Goal: Task Accomplishment & Management: Manage account settings

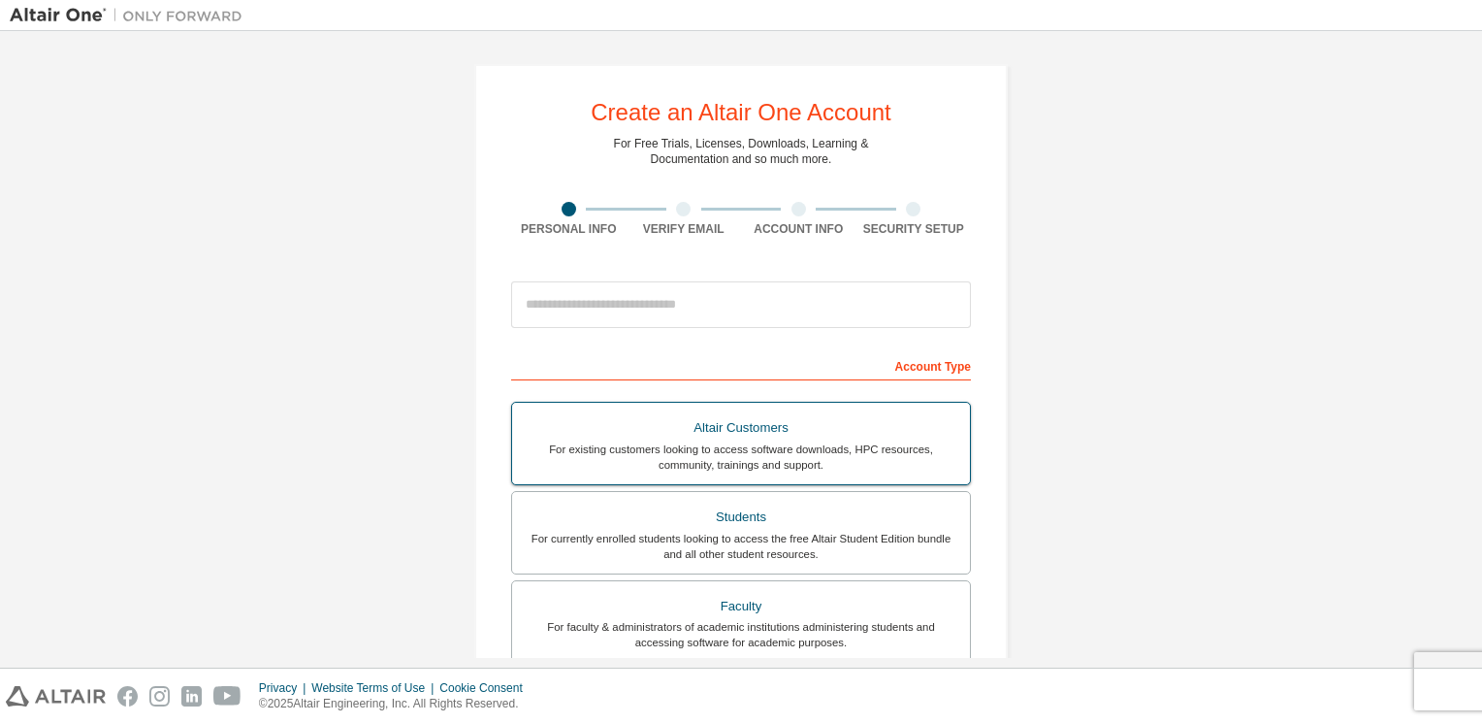
click at [717, 427] on div "Altair Customers" at bounding box center [741, 427] width 435 height 27
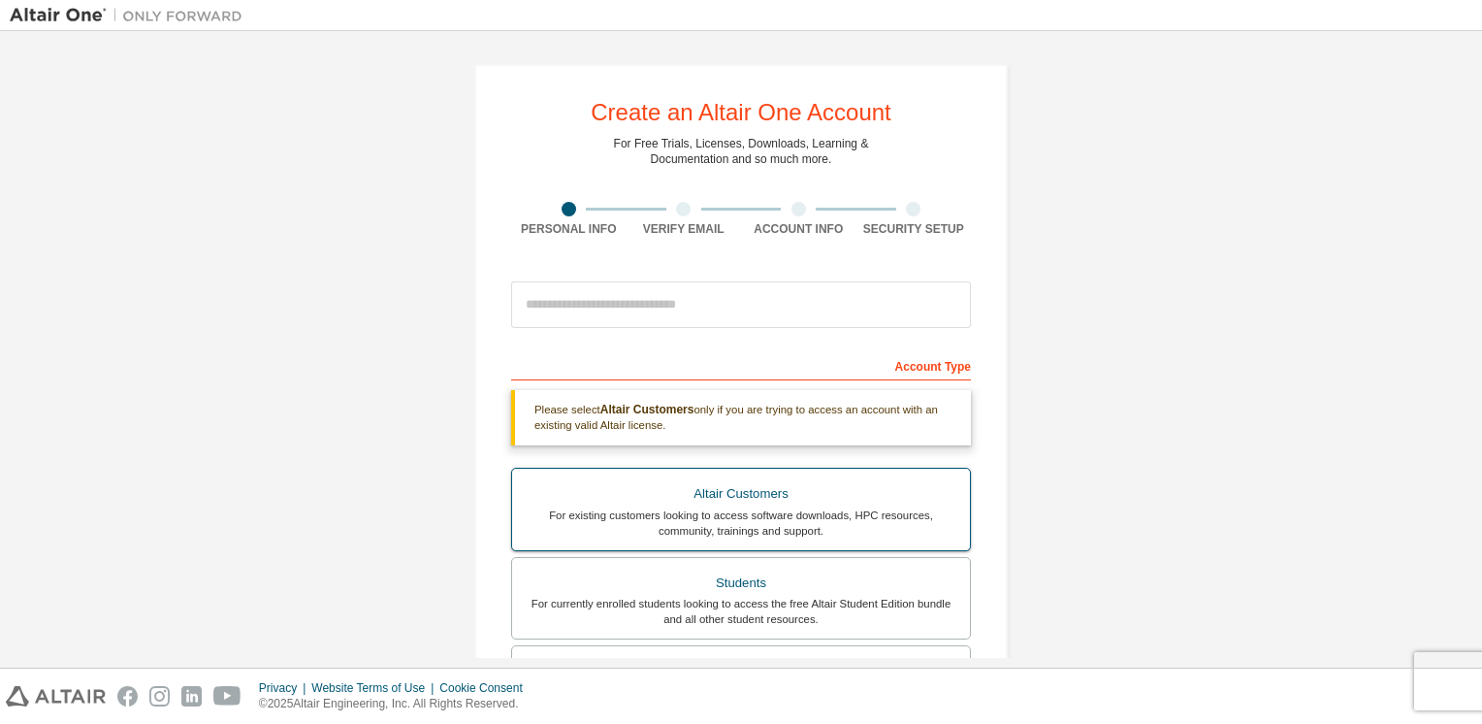
click at [627, 507] on div "For existing customers looking to access software downloads, HPC resources, com…" at bounding box center [741, 522] width 435 height 31
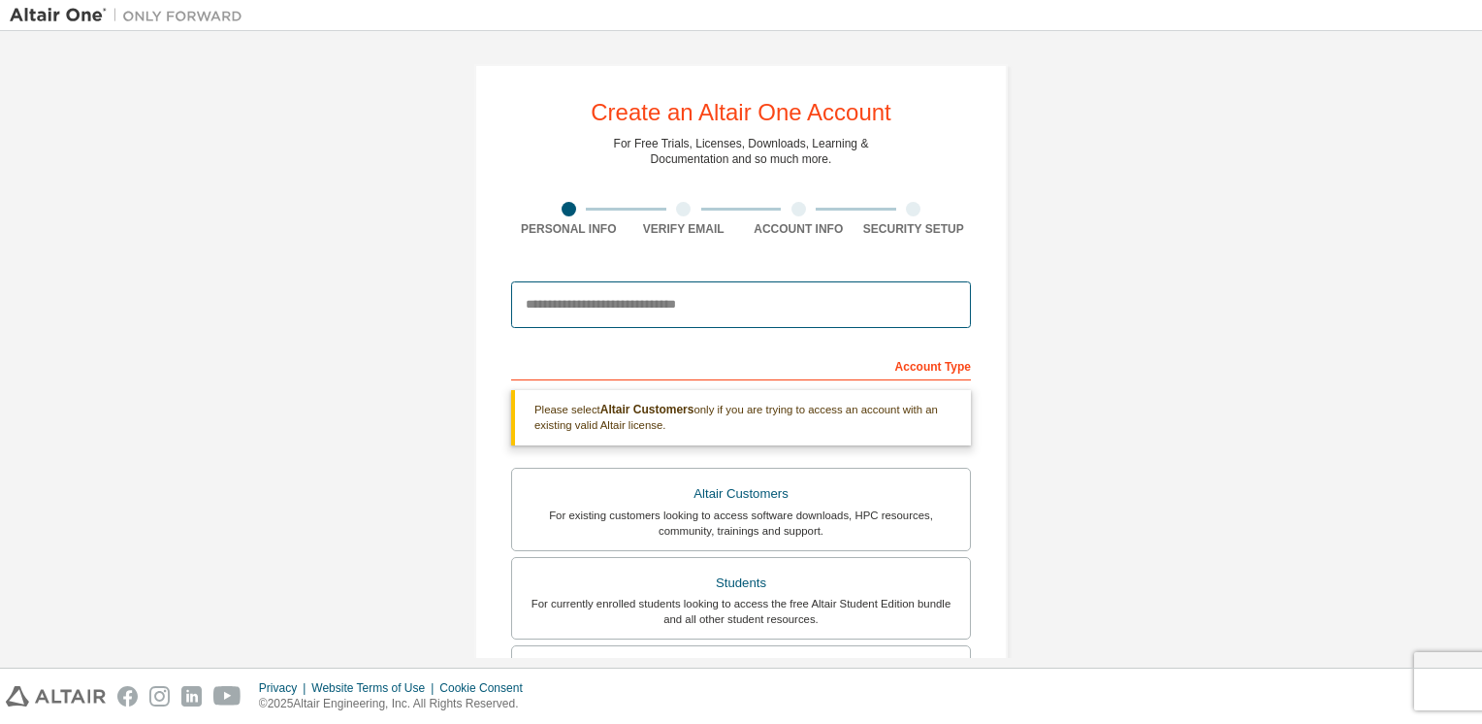
click at [566, 302] on input "email" at bounding box center [741, 304] width 460 height 47
type input "**********"
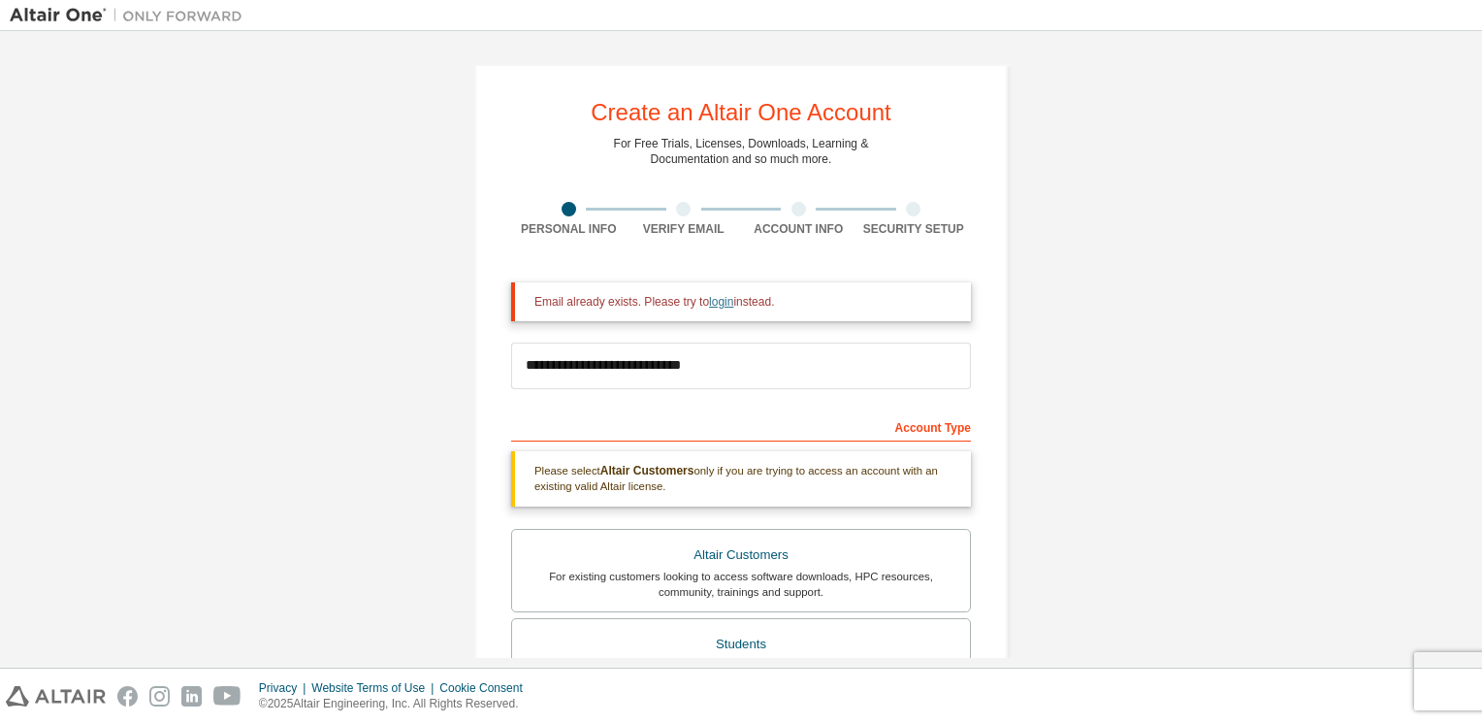
click at [710, 298] on link "login" at bounding box center [721, 302] width 24 height 14
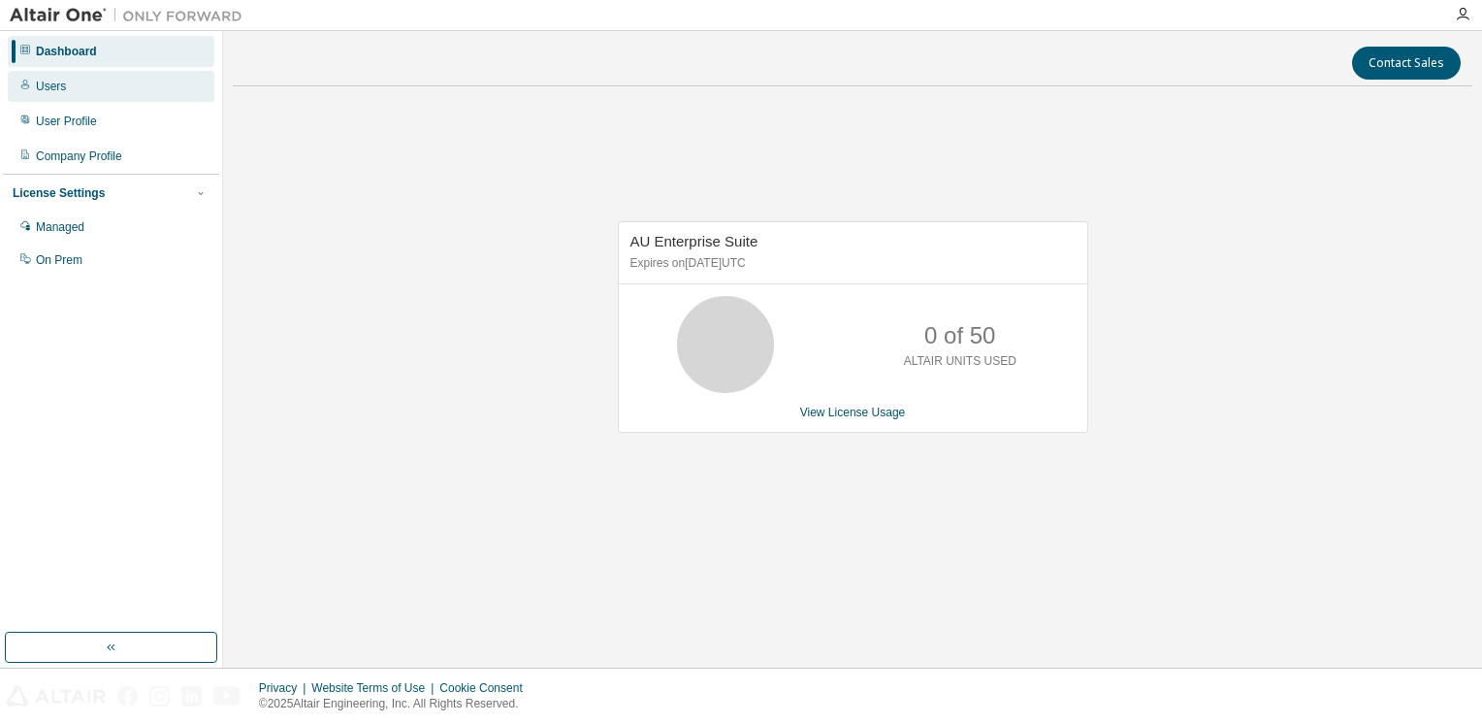
click at [116, 89] on div "Users" at bounding box center [111, 86] width 207 height 31
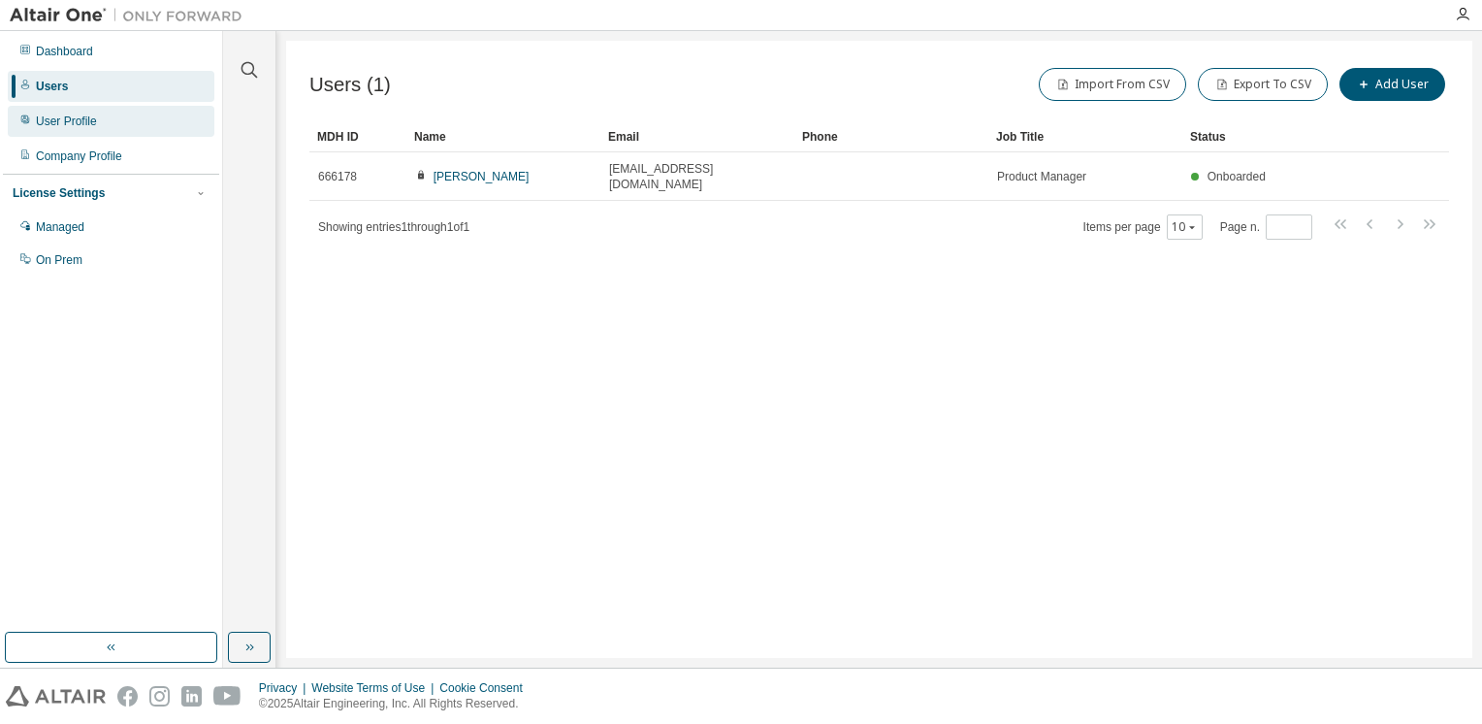
click at [88, 116] on div "User Profile" at bounding box center [66, 121] width 61 height 16
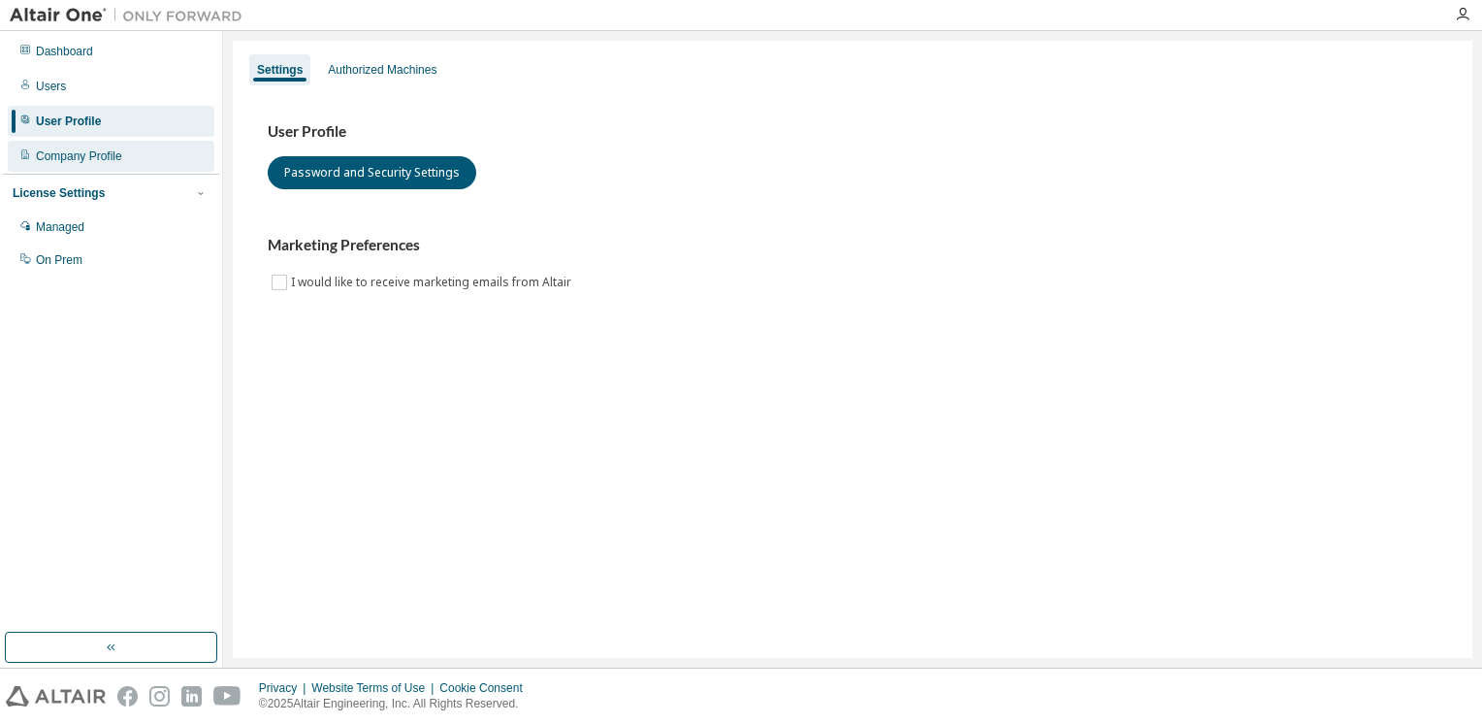
click at [87, 157] on div "Company Profile" at bounding box center [79, 156] width 86 height 16
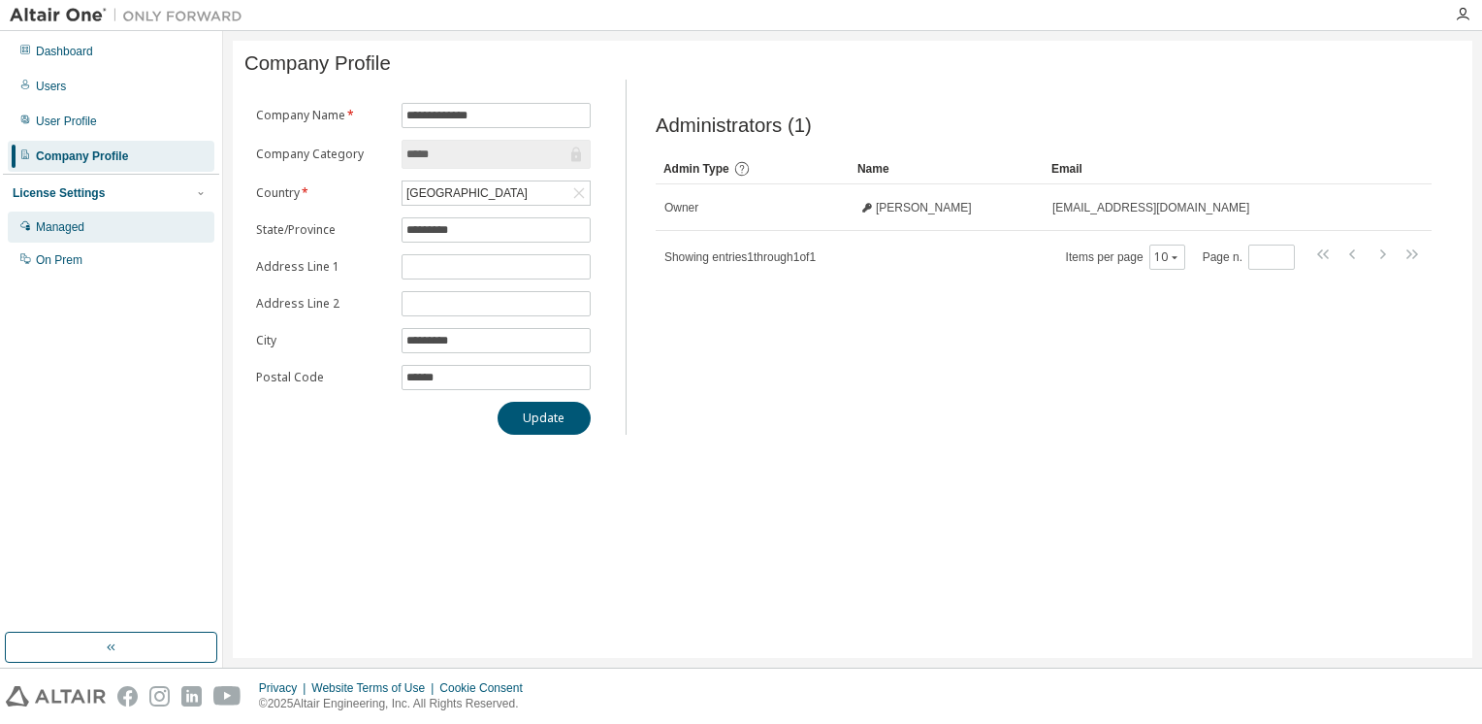
click at [85, 221] on div "Managed" at bounding box center [111, 226] width 207 height 31
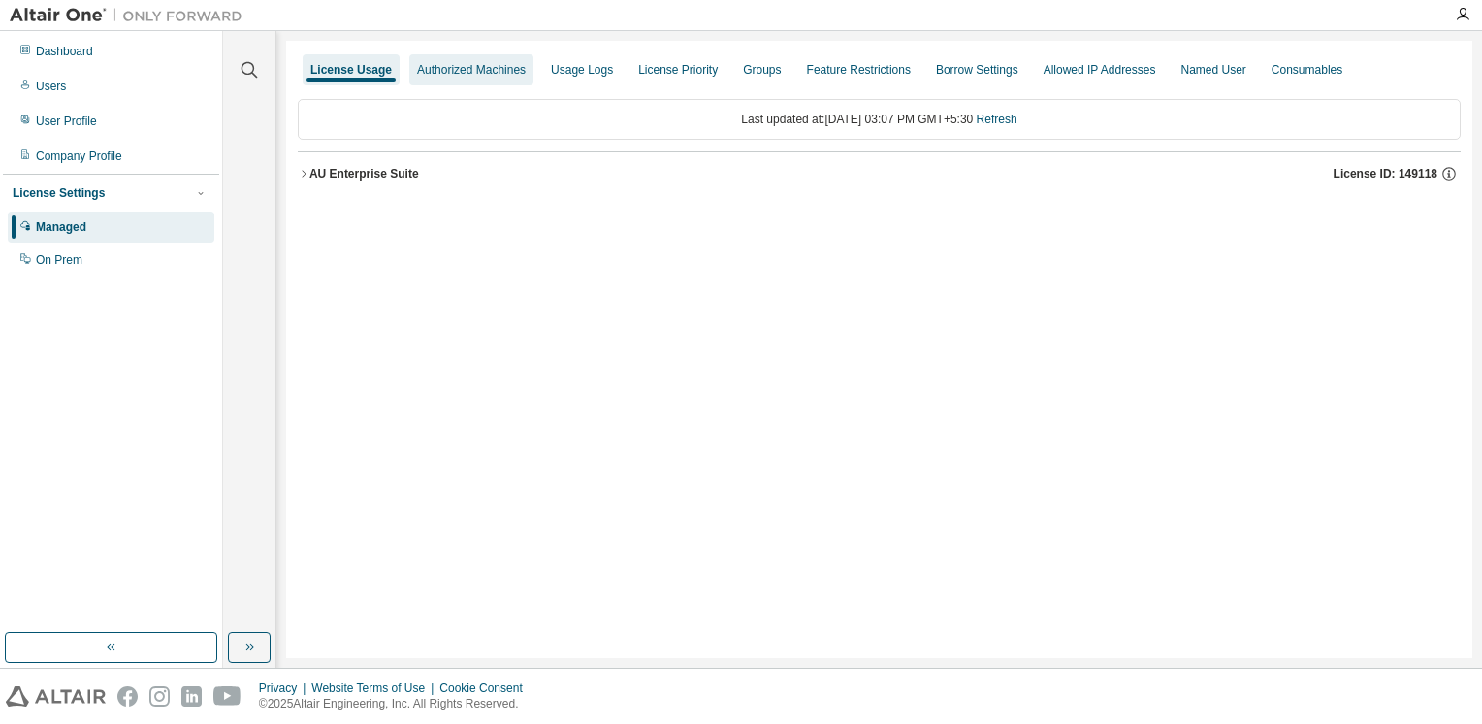
click at [485, 82] on div "Authorized Machines" at bounding box center [471, 69] width 124 height 31
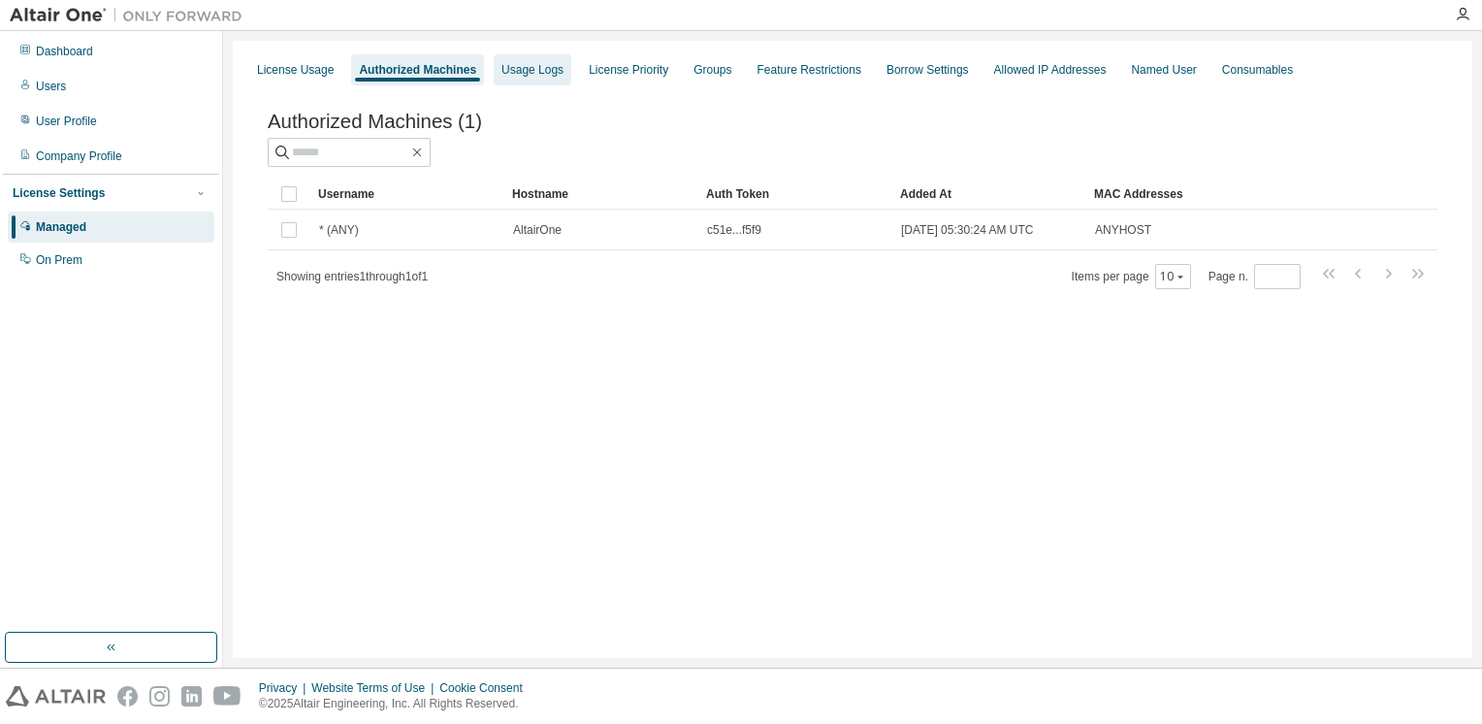
click at [523, 76] on div "Usage Logs" at bounding box center [532, 70] width 62 height 16
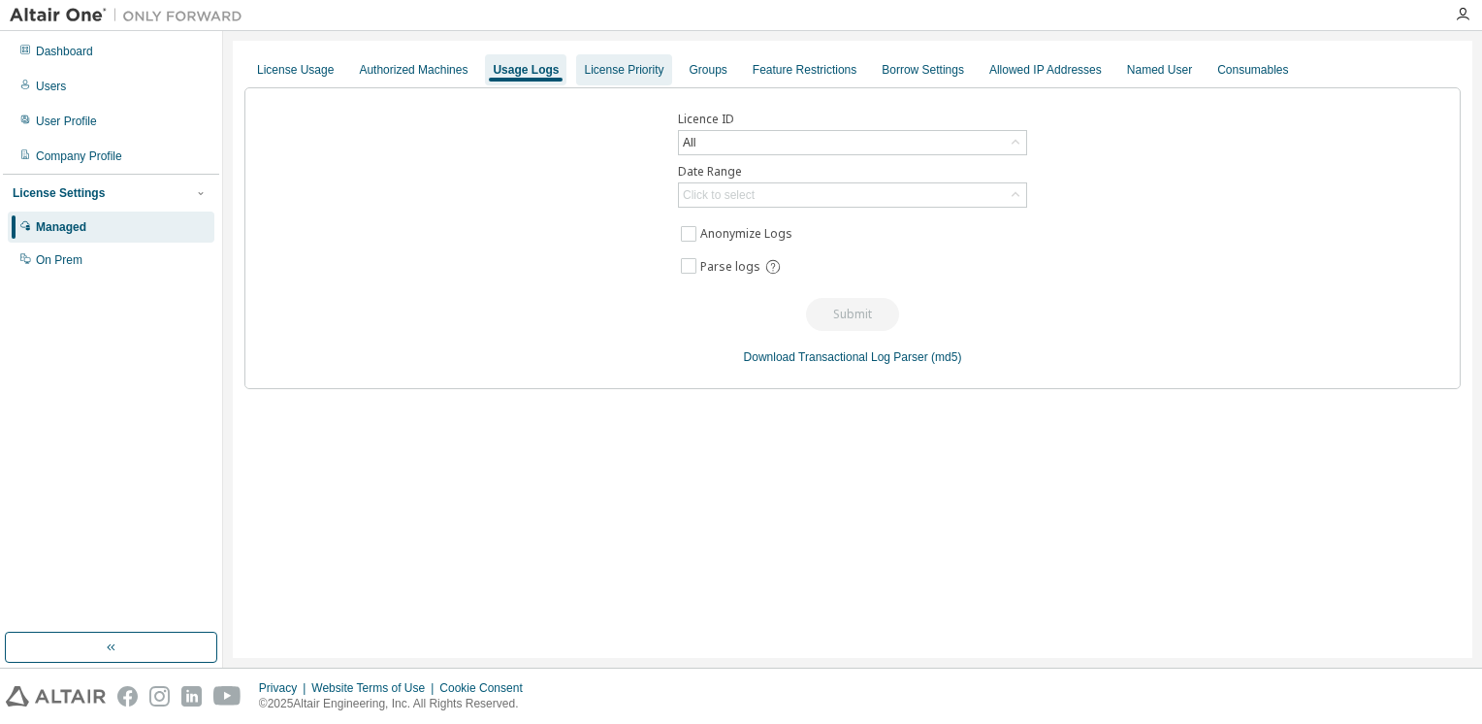
click at [598, 76] on div "License Priority" at bounding box center [624, 70] width 80 height 16
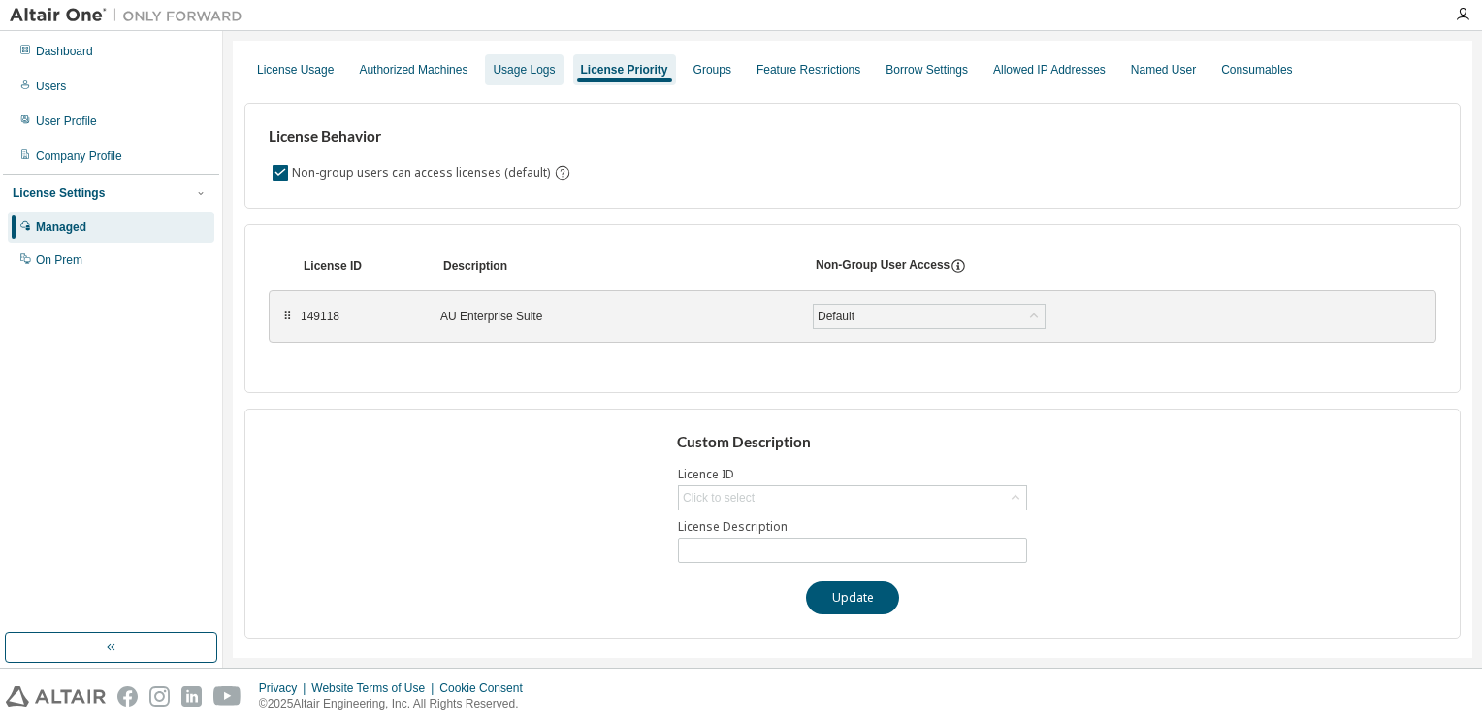
click at [516, 79] on div "Usage Logs" at bounding box center [524, 69] width 78 height 31
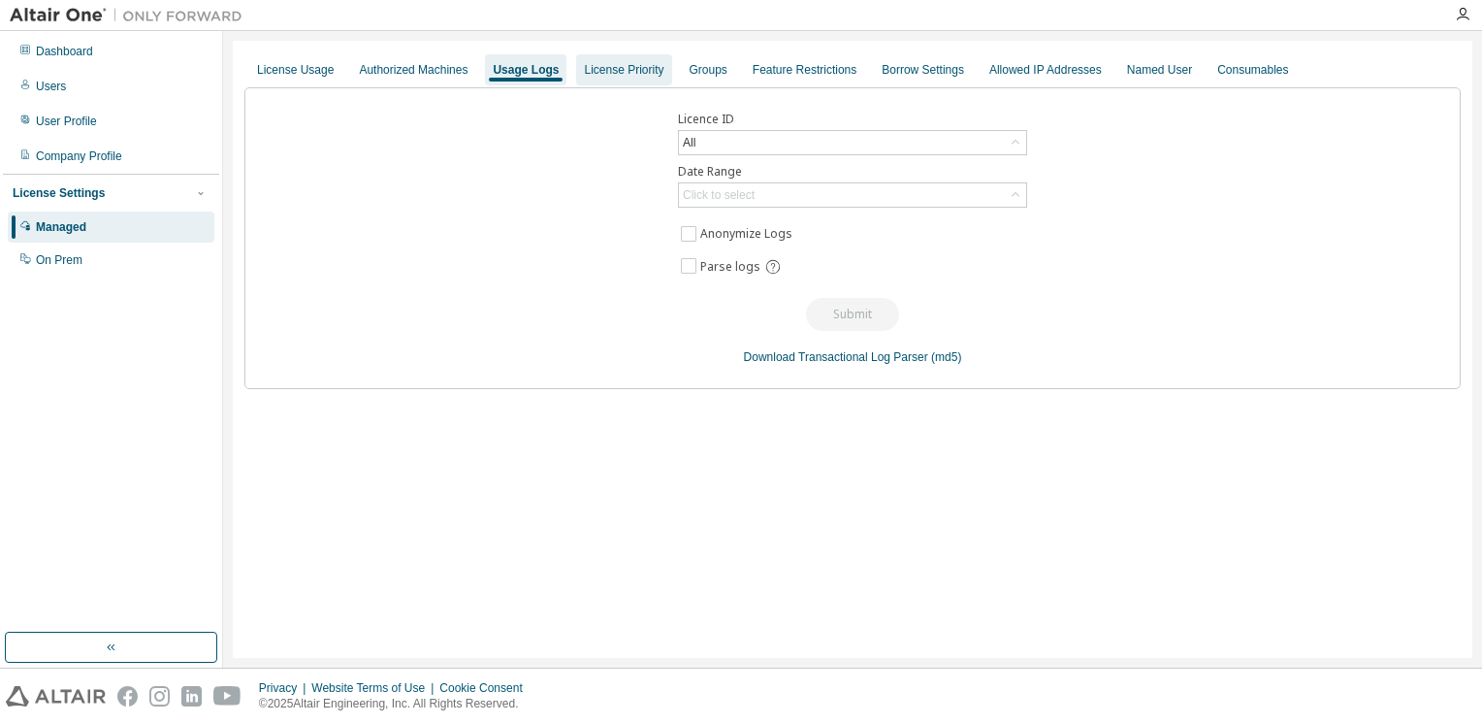
click at [617, 73] on div "License Priority" at bounding box center [624, 70] width 80 height 16
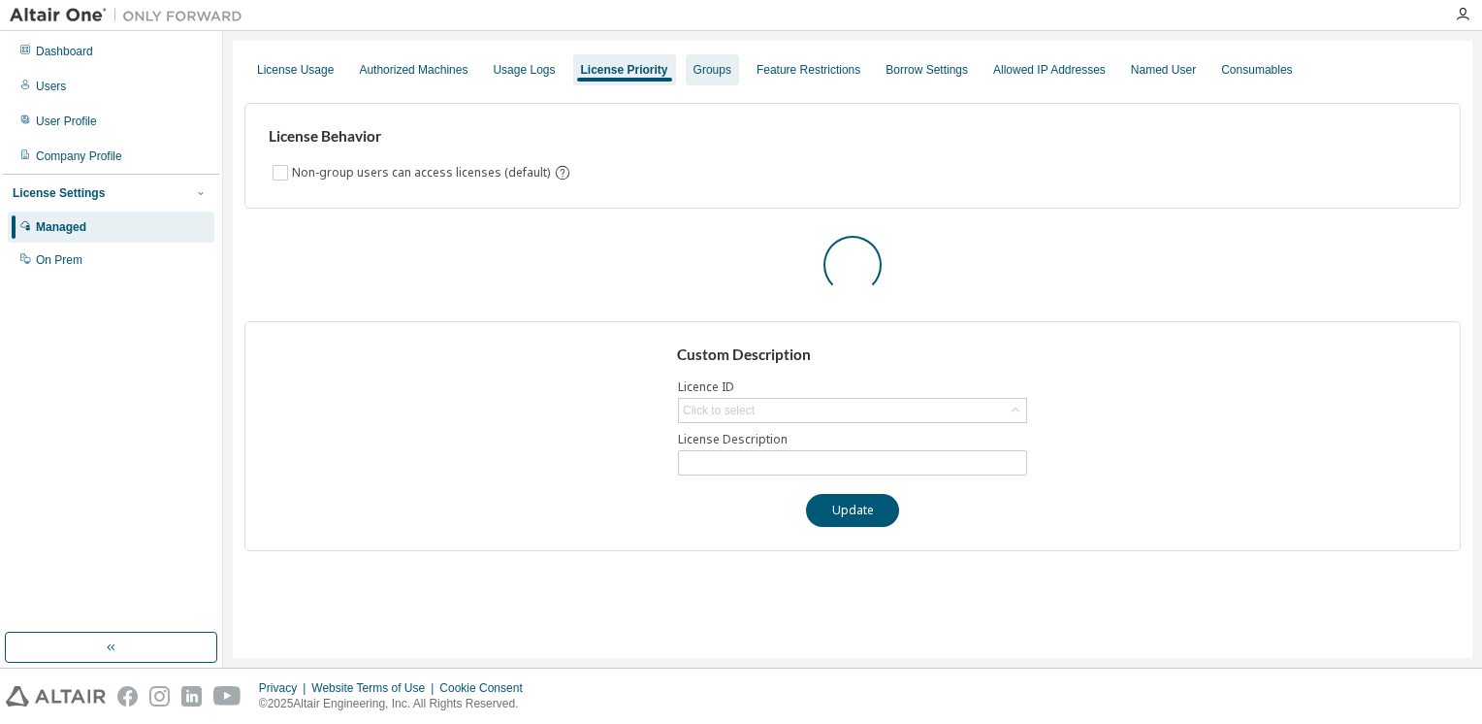
click at [722, 69] on div "Groups" at bounding box center [712, 69] width 53 height 31
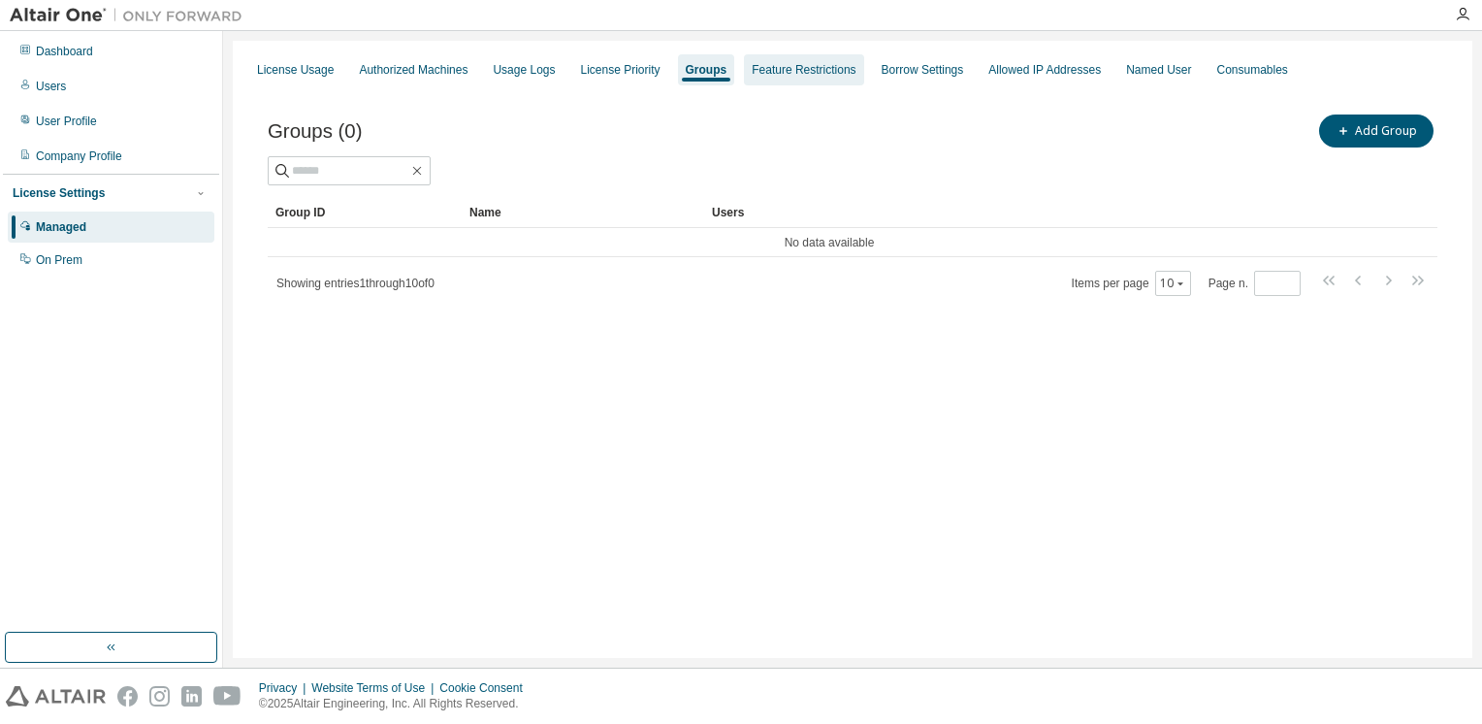
click at [819, 68] on div "Feature Restrictions" at bounding box center [804, 70] width 104 height 16
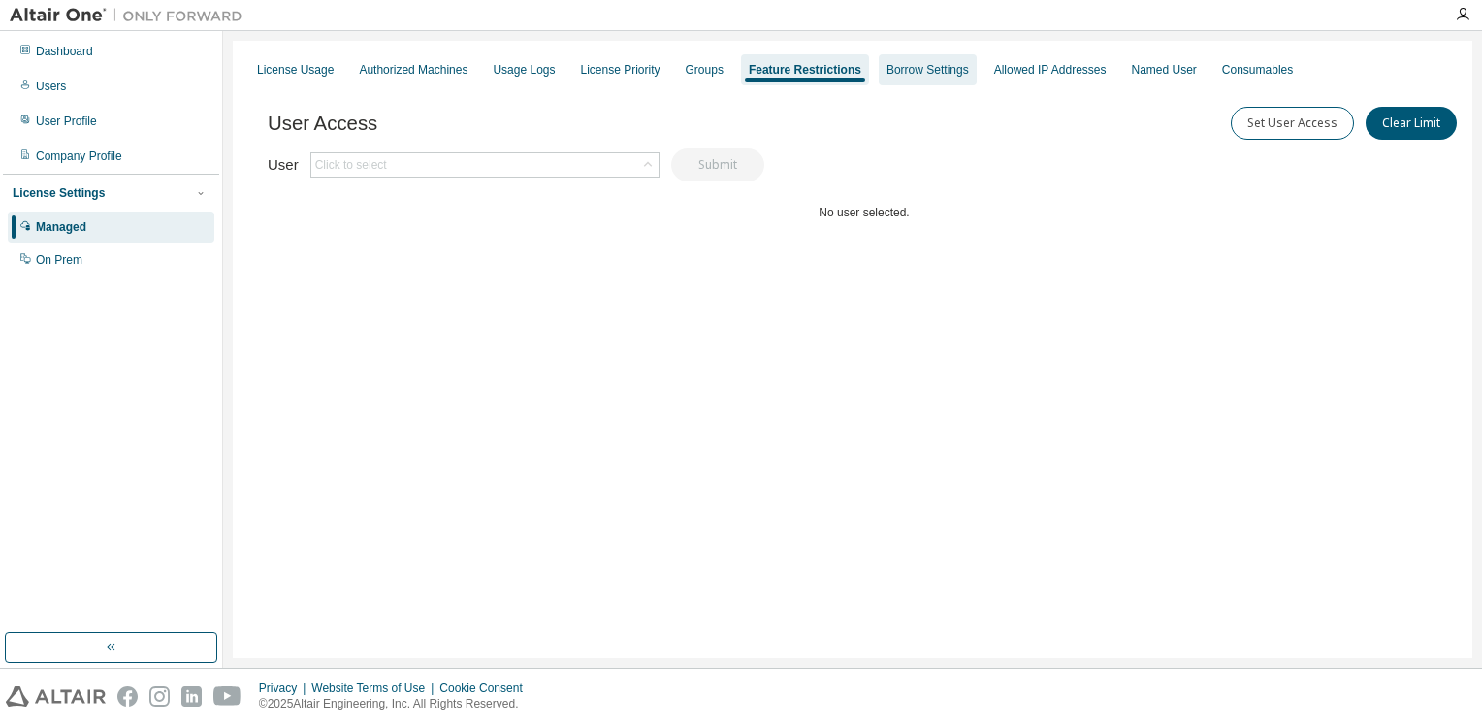
click at [906, 63] on div "Borrow Settings" at bounding box center [928, 70] width 82 height 16
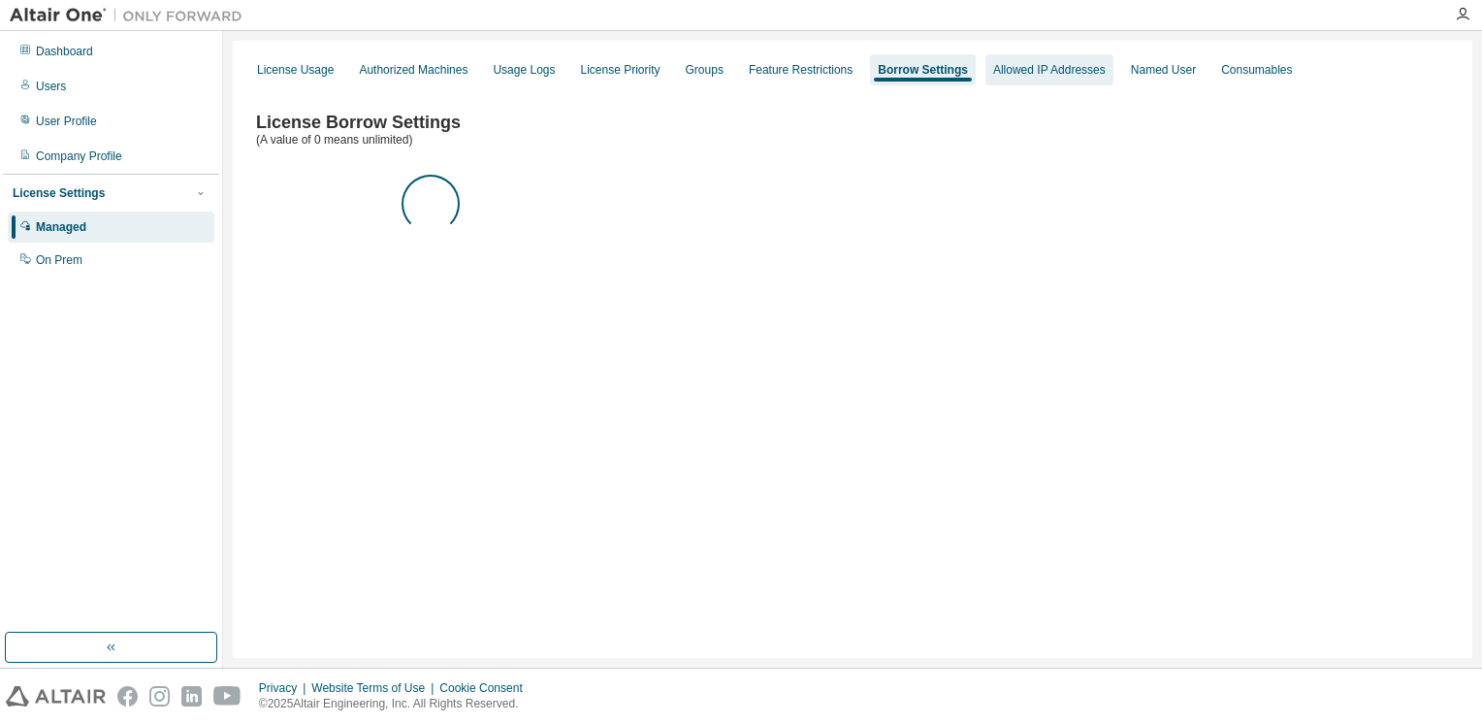
click at [1001, 56] on div "Allowed IP Addresses" at bounding box center [1049, 69] width 128 height 31
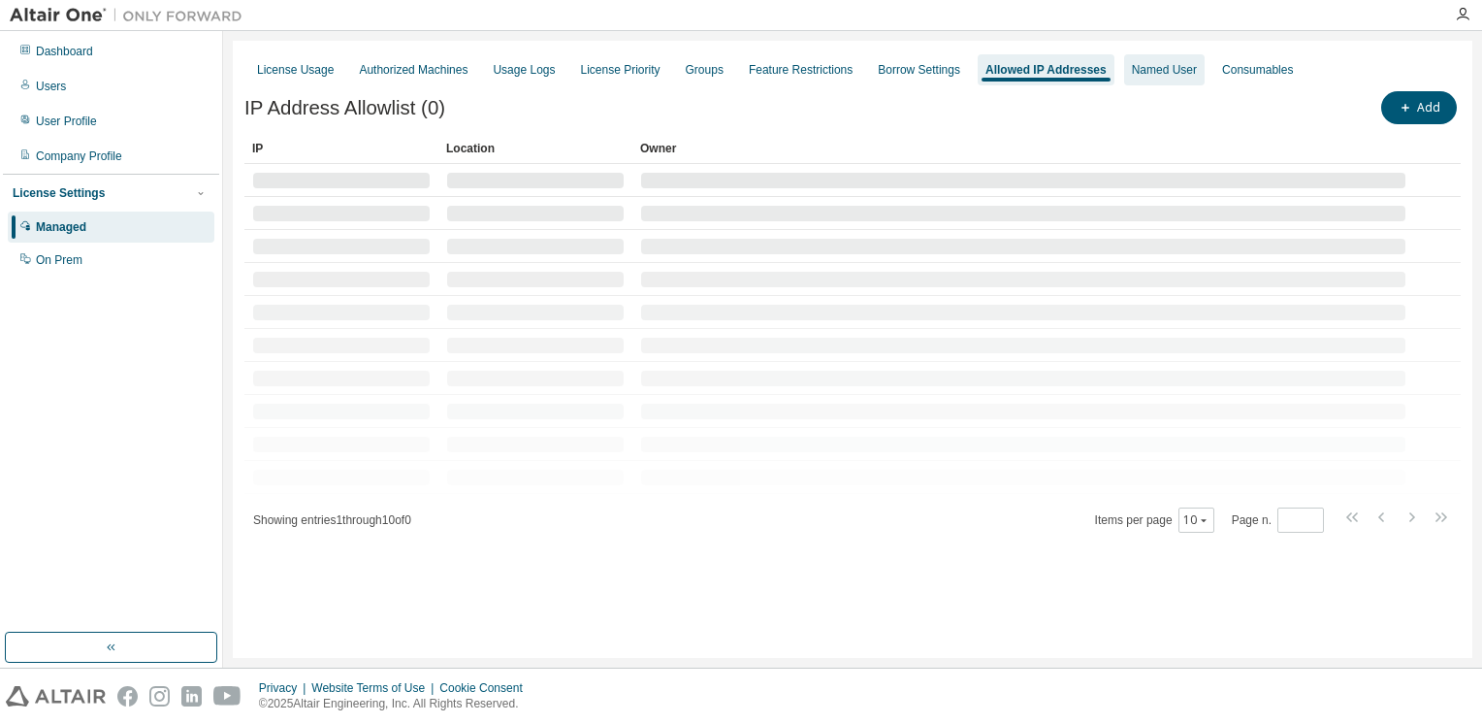
click at [1132, 62] on div "Named User" at bounding box center [1164, 70] width 65 height 16
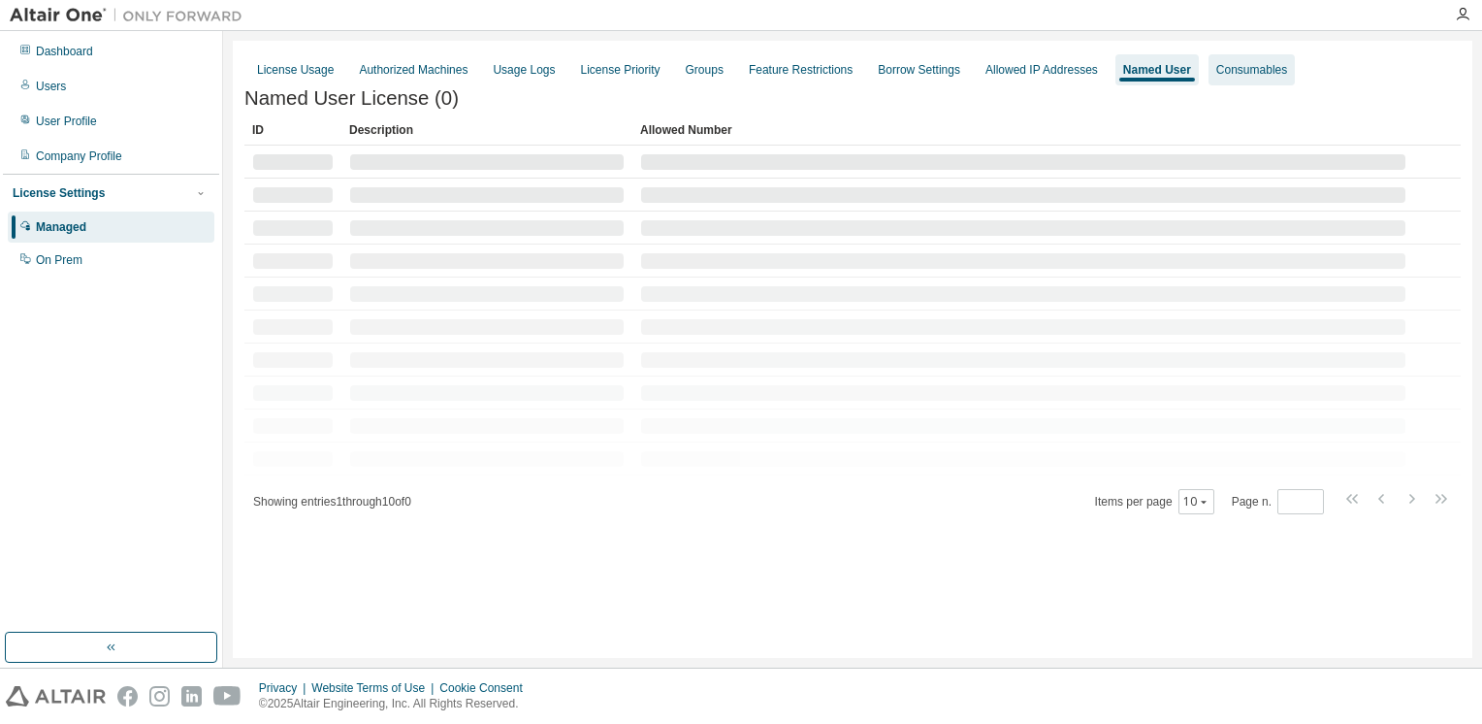
click at [1229, 71] on div "Consumables" at bounding box center [1251, 70] width 71 height 16
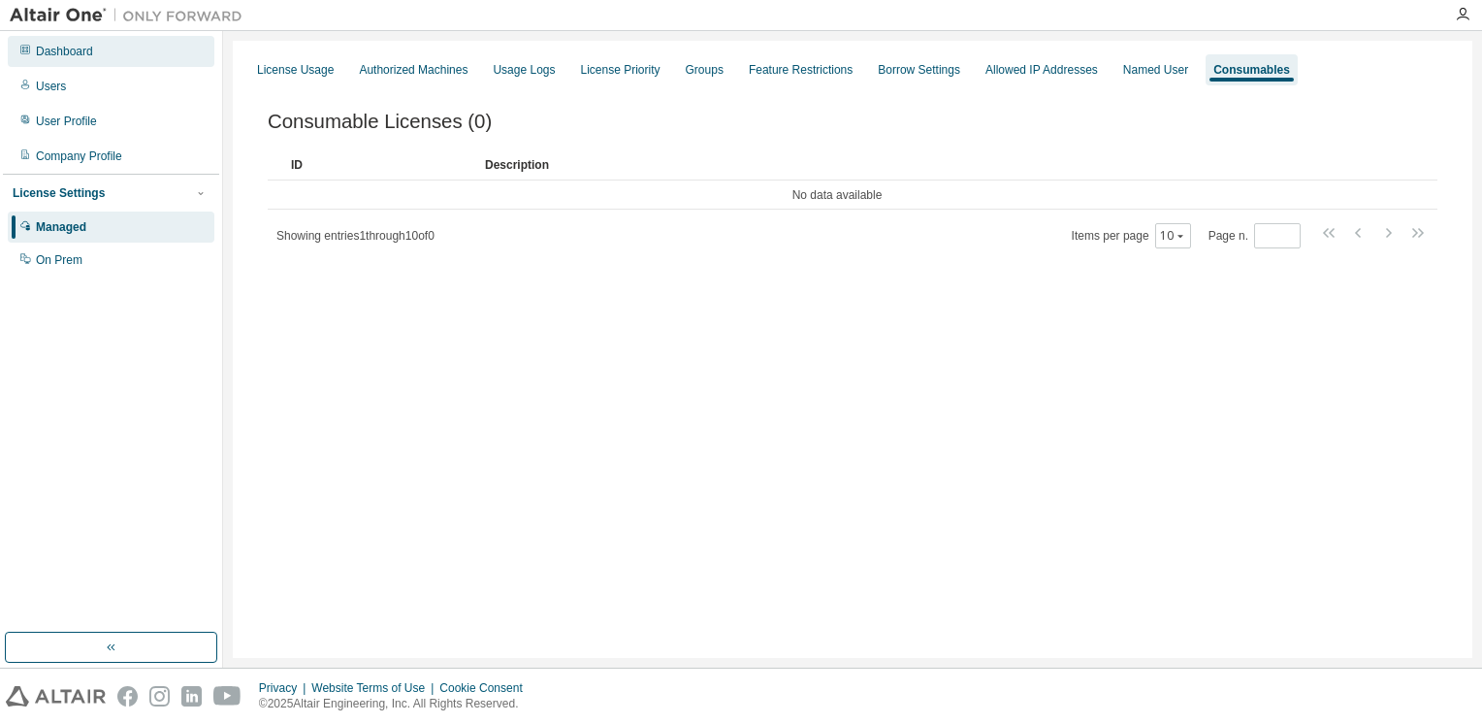
click at [42, 66] on div "Dashboard" at bounding box center [111, 51] width 207 height 31
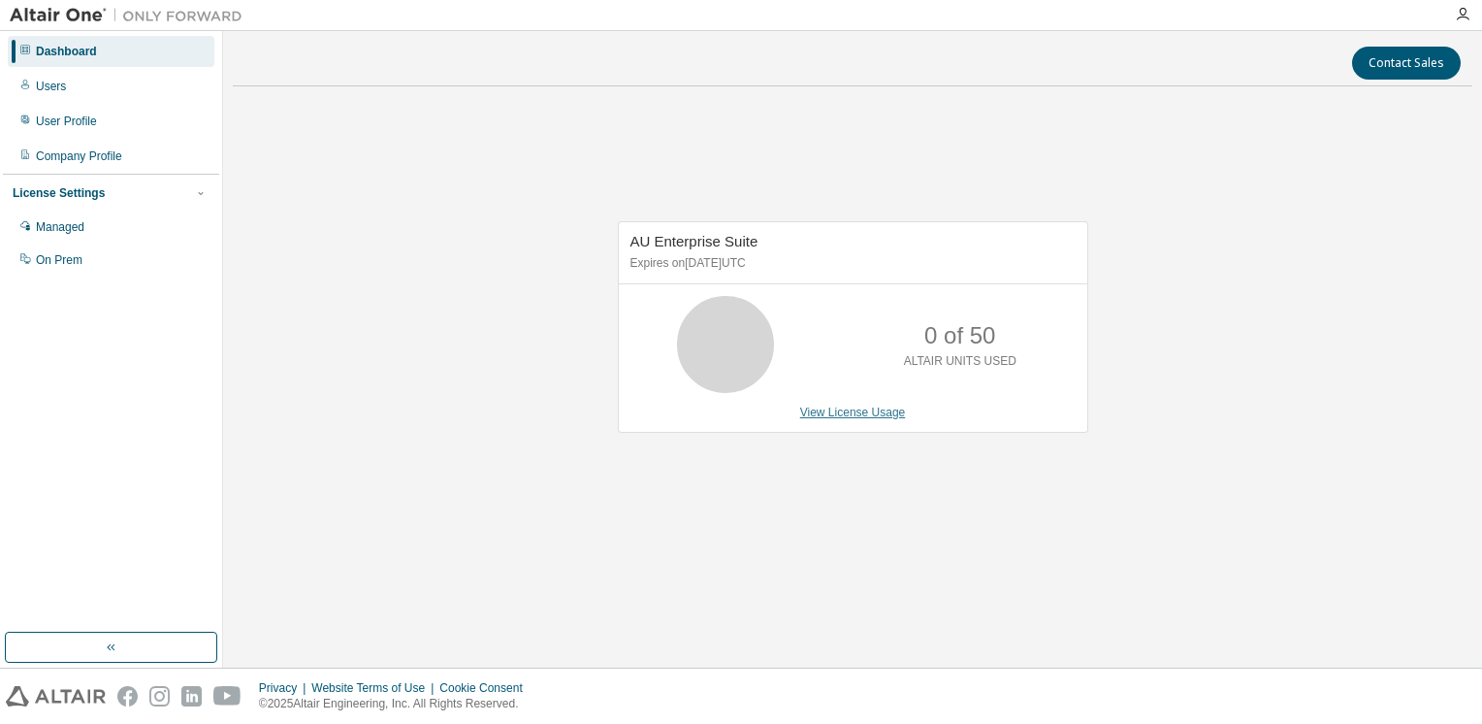
click at [823, 411] on link "View License Usage" at bounding box center [853, 412] width 106 height 14
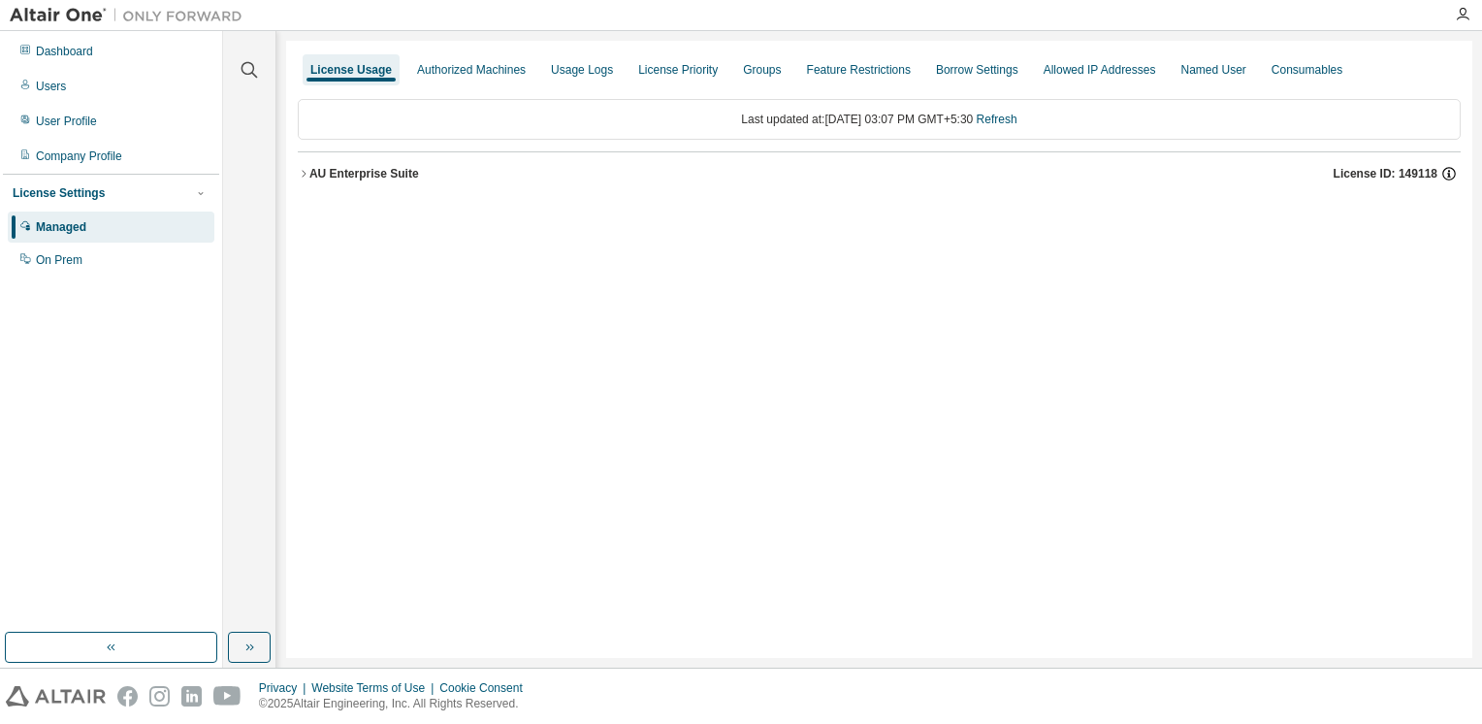
click at [1451, 169] on icon "button" at bounding box center [1448, 173] width 17 height 17
click at [147, 61] on div "Dashboard" at bounding box center [111, 51] width 207 height 31
